Goal: Information Seeking & Learning: Understand process/instructions

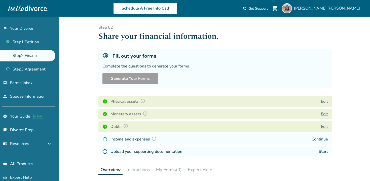
click at [178, 62] on div "Fill out your forms Complete the questions to generate your forms Generate Your…" at bounding box center [214, 68] width 233 height 39
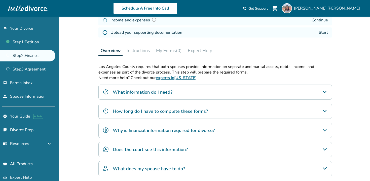
scroll to position [119, 0]
click at [224, 89] on div "What information do I need?" at bounding box center [214, 91] width 233 height 15
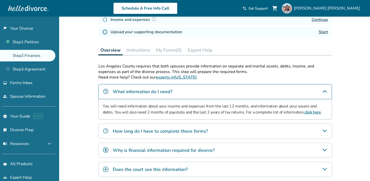
scroll to position [121, 0]
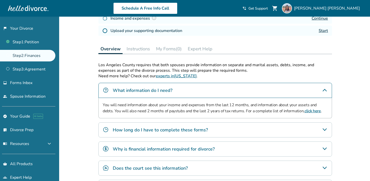
click at [235, 128] on div "How long do I have to complete these forms?" at bounding box center [214, 129] width 233 height 15
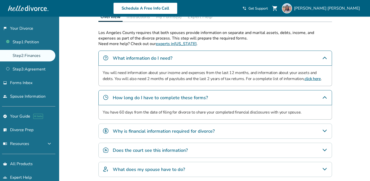
scroll to position [154, 0]
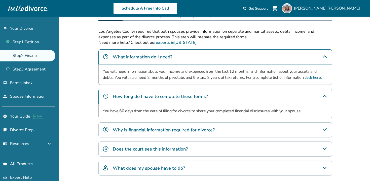
click at [236, 129] on div "Why is financial information required for divorce?" at bounding box center [214, 129] width 233 height 15
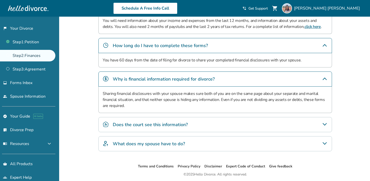
scroll to position [205, 0]
click at [234, 123] on div "Does the court see this information?" at bounding box center [214, 123] width 233 height 15
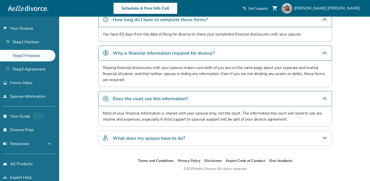
scroll to position [242, 0]
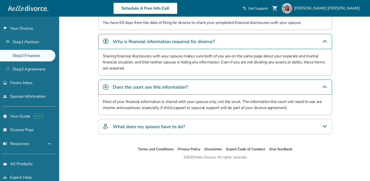
click at [223, 126] on div "What does my spouse have to do?" at bounding box center [214, 126] width 233 height 15
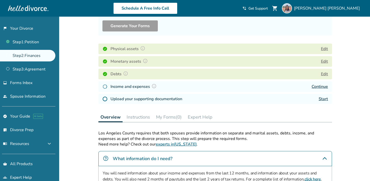
scroll to position [0, 0]
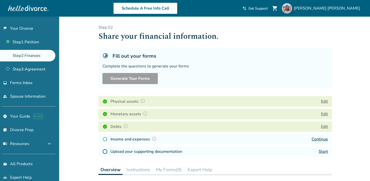
click at [326, 101] on button "Edit" at bounding box center [324, 101] width 7 height 6
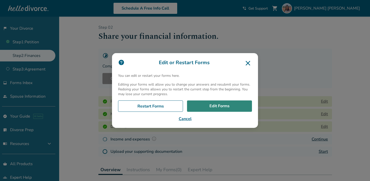
click at [218, 107] on link "Edit Forms" at bounding box center [219, 106] width 65 height 12
